Goal: Information Seeking & Learning: Learn about a topic

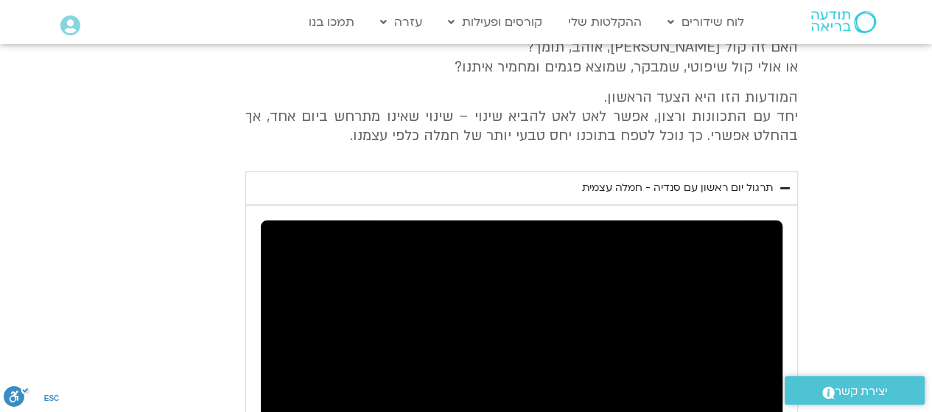
scroll to position [660, 0]
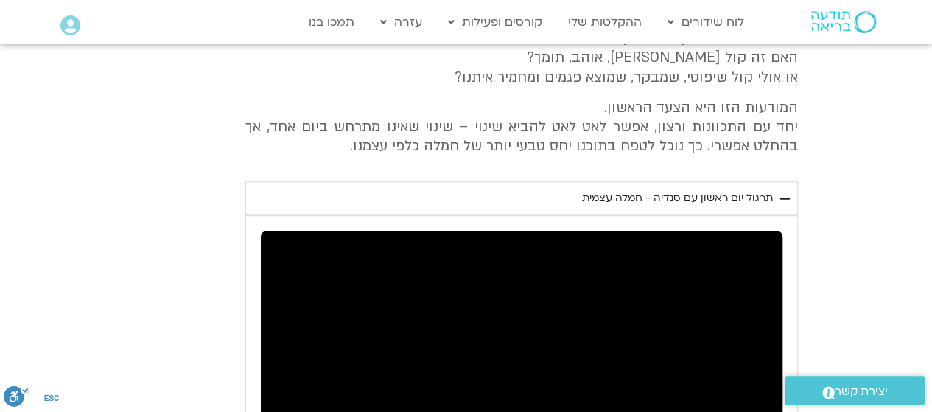
click at [661, 194] on div "תרגול יום ראשון עם סנדיה - חמלה עצמית" at bounding box center [677, 198] width 191 height 18
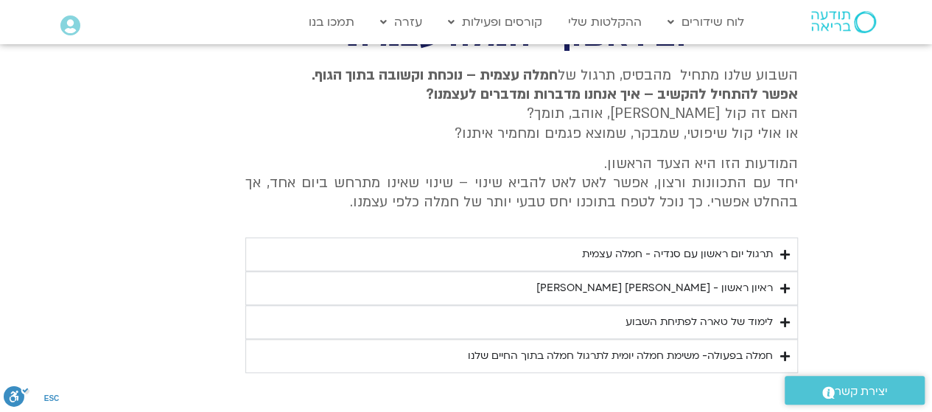
scroll to position [602, 0]
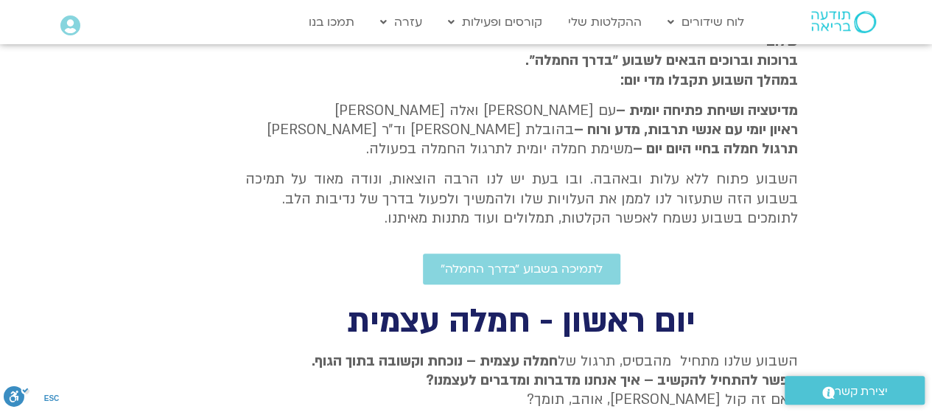
scroll to position [82, 0]
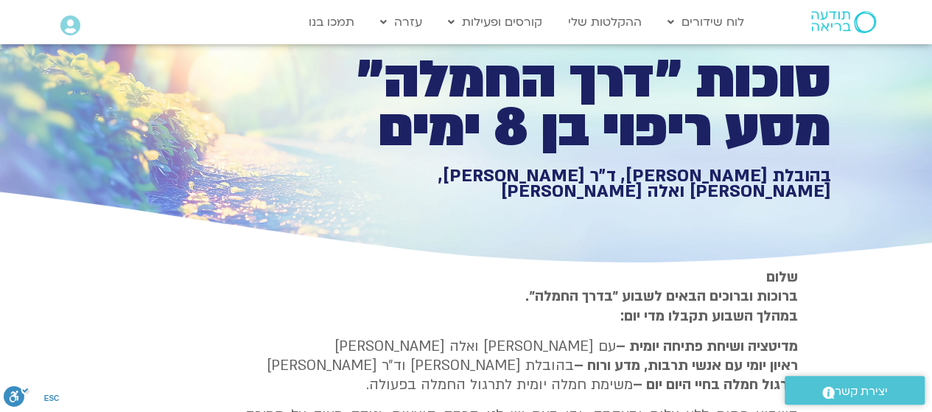
click at [562, 256] on div "סוכות ״דרך החמלה״ מסע ריפוי בן 8 ימים בהובלת [PERSON_NAME], ד״ר [PERSON_NAME], …" at bounding box center [466, 115] width 729 height 306
drag, startPoint x: 562, startPoint y: 256, endPoint x: 688, endPoint y: 298, distance: 133.0
click at [688, 298] on strong "ברוכות וברוכים הבאים לשבוע ״בדרך החמלה״. במהלך השבוע תקבלו מדי יום:" at bounding box center [661, 305] width 272 height 38
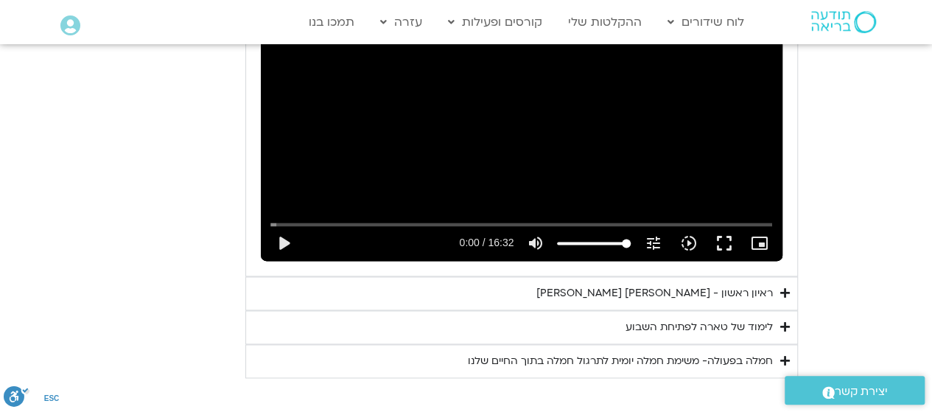
scroll to position [984, 0]
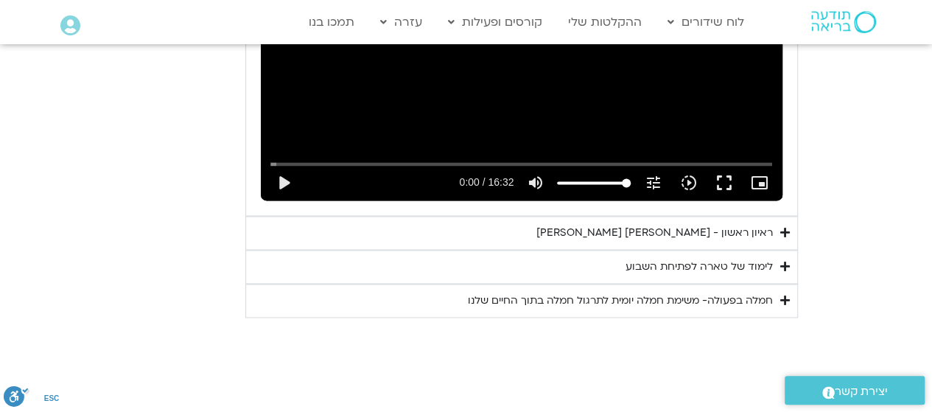
click at [689, 300] on div "חמלה בפעולה- משימת חמלה יומית לתרגול חמלה בתוך החיים שלנו" at bounding box center [620, 301] width 305 height 18
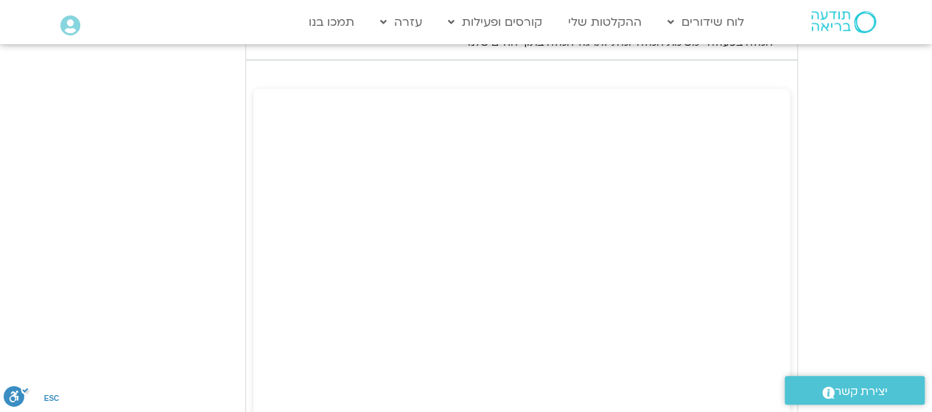
scroll to position [1233, 0]
